Goal: Navigation & Orientation: Find specific page/section

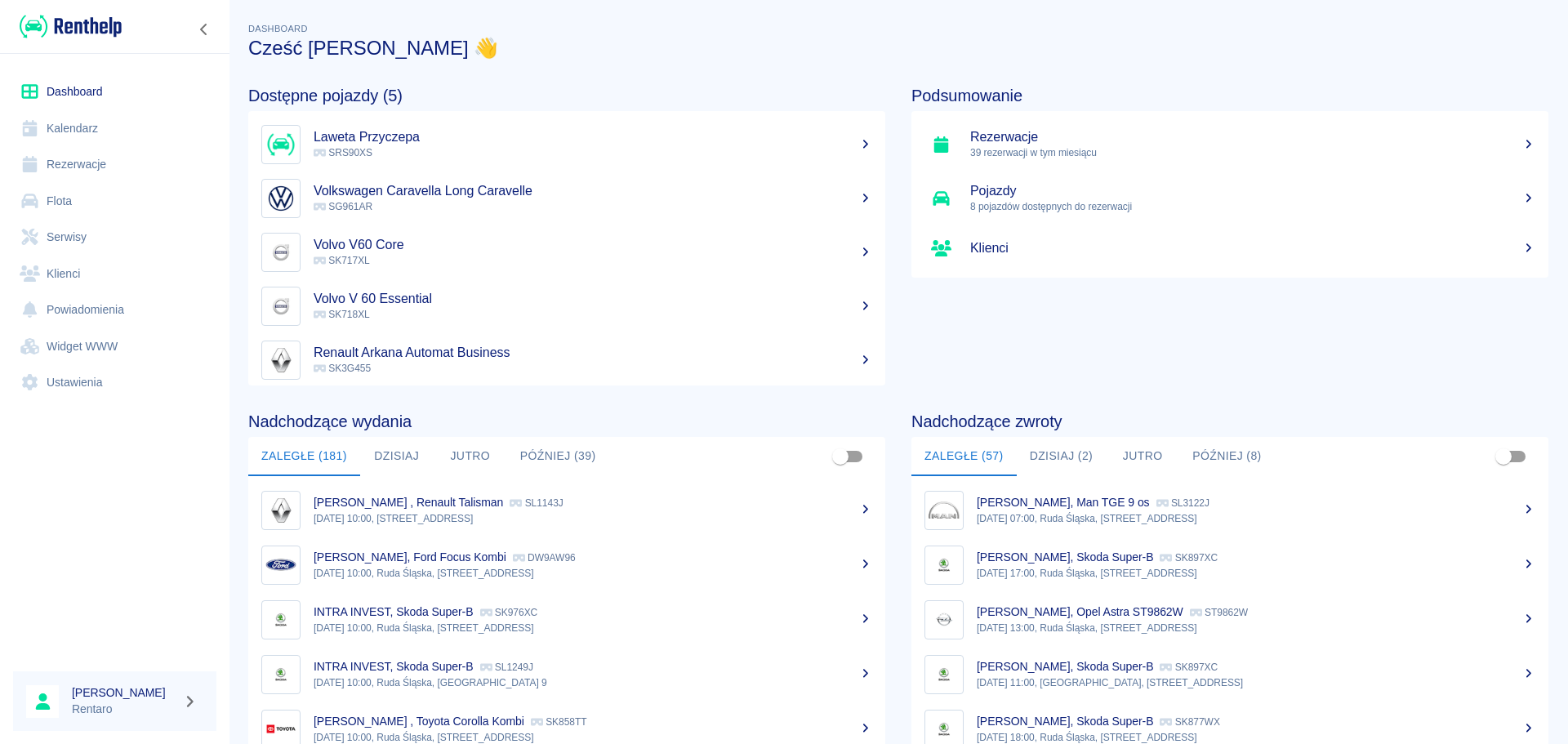
click at [1058, 458] on button "Dzisiaj (2)" at bounding box center [1061, 457] width 90 height 39
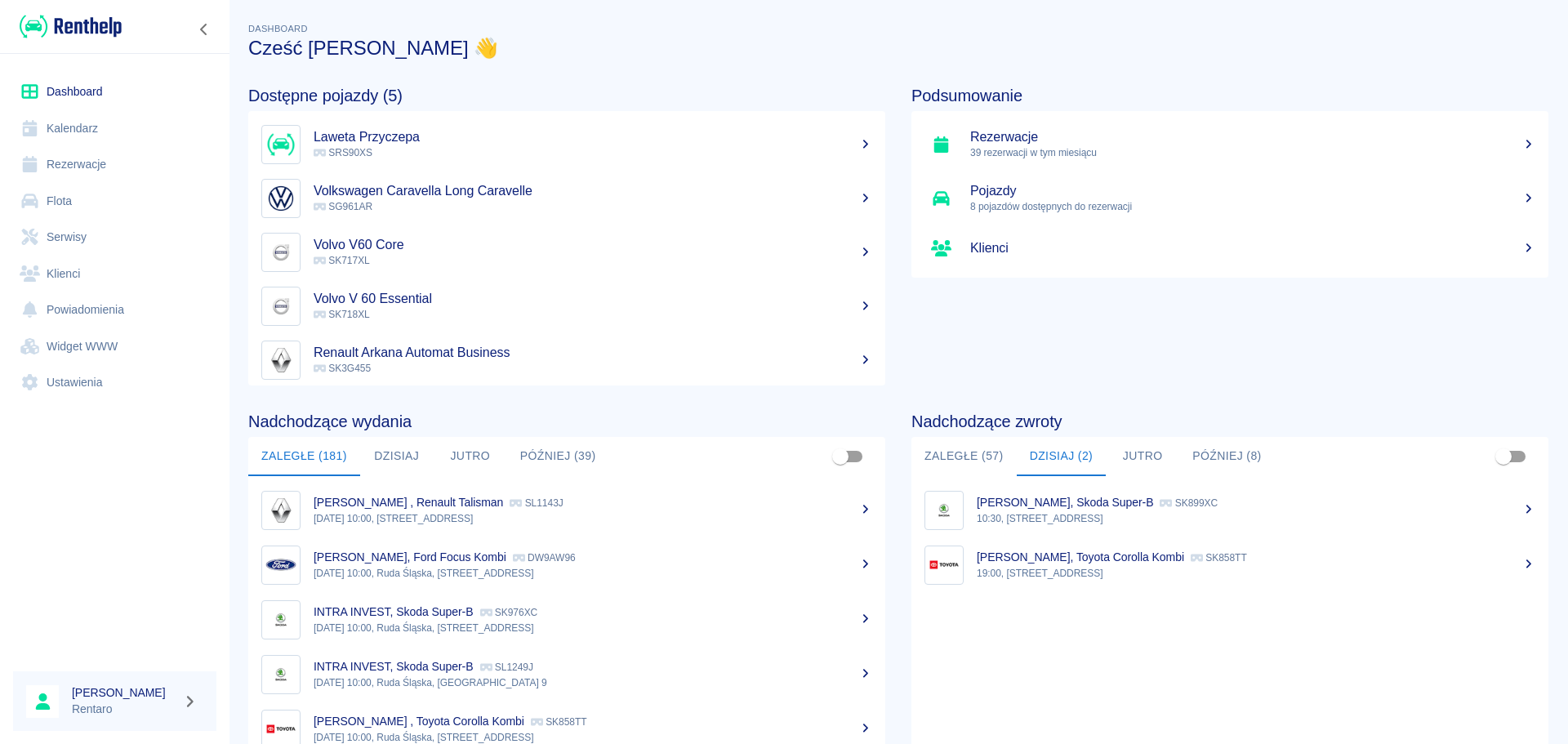
click at [400, 454] on button "Dzisiaj" at bounding box center [396, 457] width 74 height 39
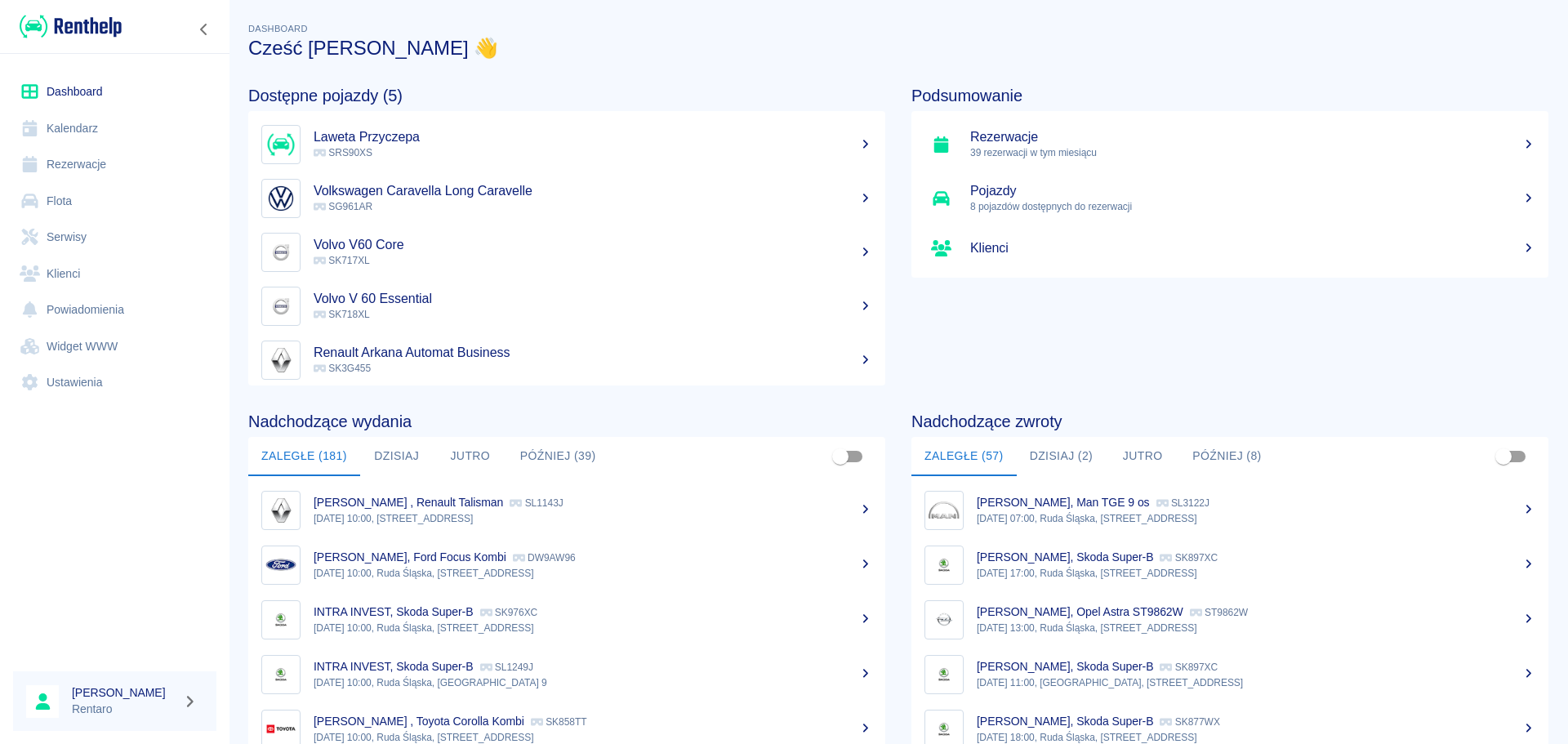
click at [401, 447] on button "Dzisiaj" at bounding box center [396, 457] width 74 height 39
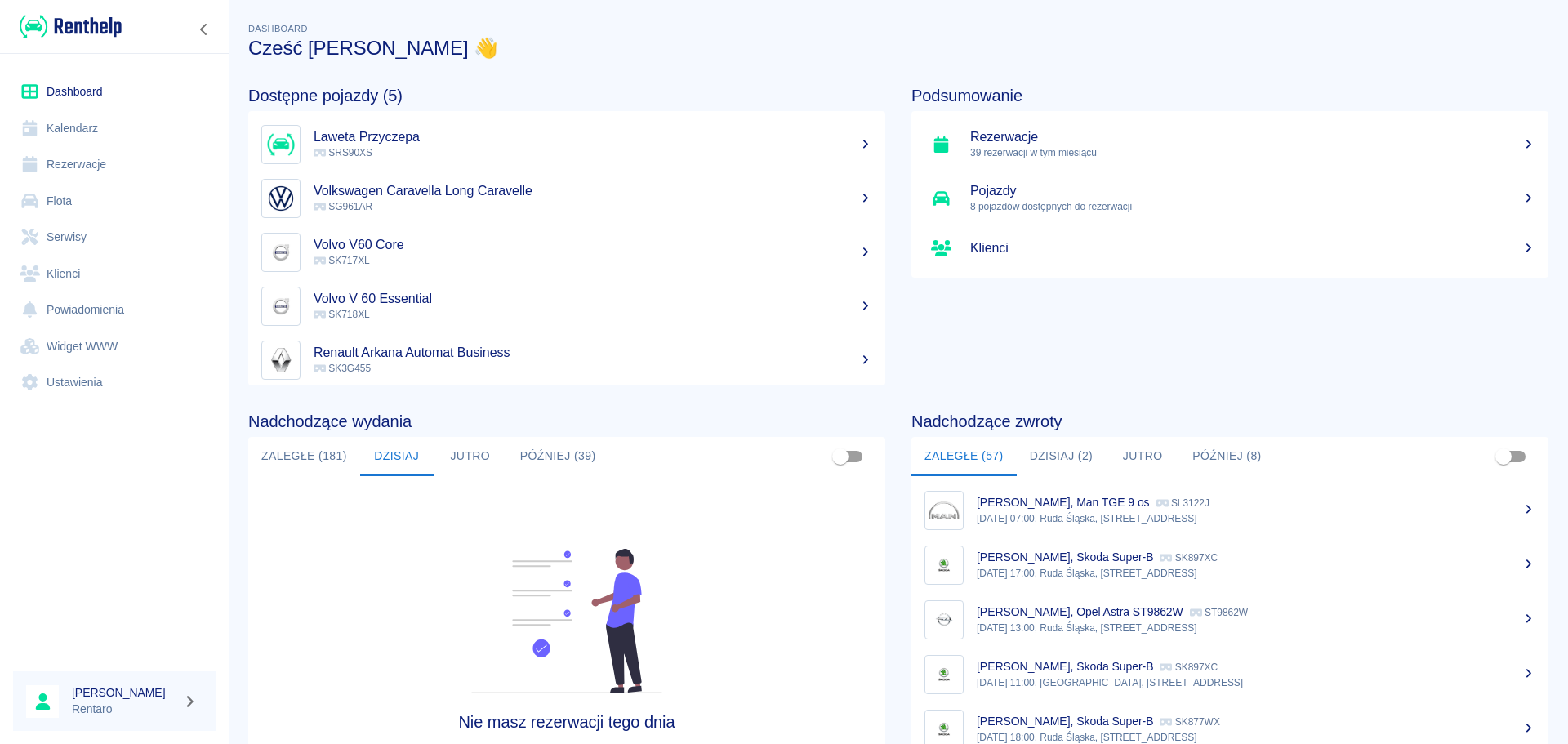
click at [1072, 460] on button "Dzisiaj (2)" at bounding box center [1061, 457] width 90 height 39
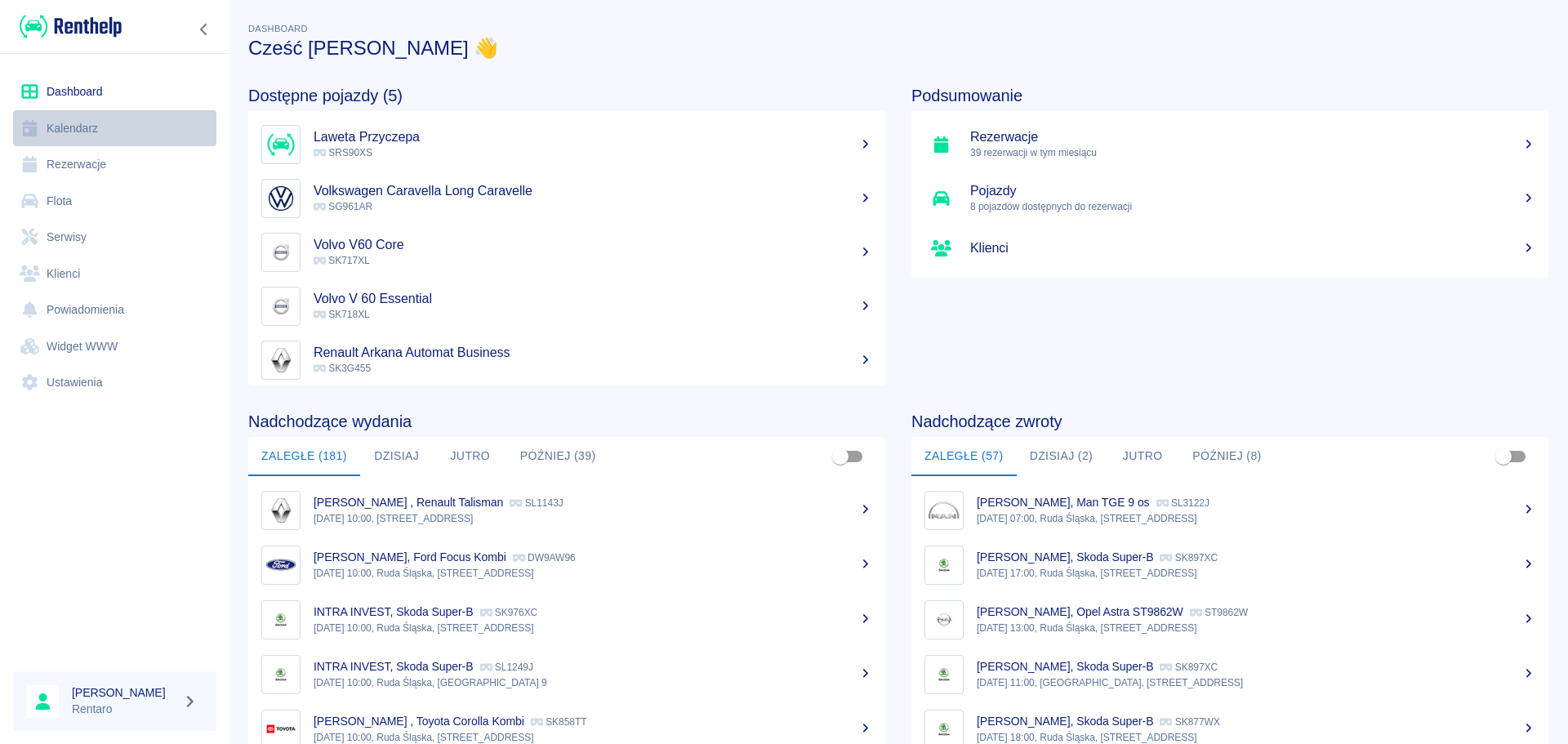
click at [91, 129] on link "Kalendarz" at bounding box center [114, 128] width 203 height 36
